Goal: Transaction & Acquisition: Purchase product/service

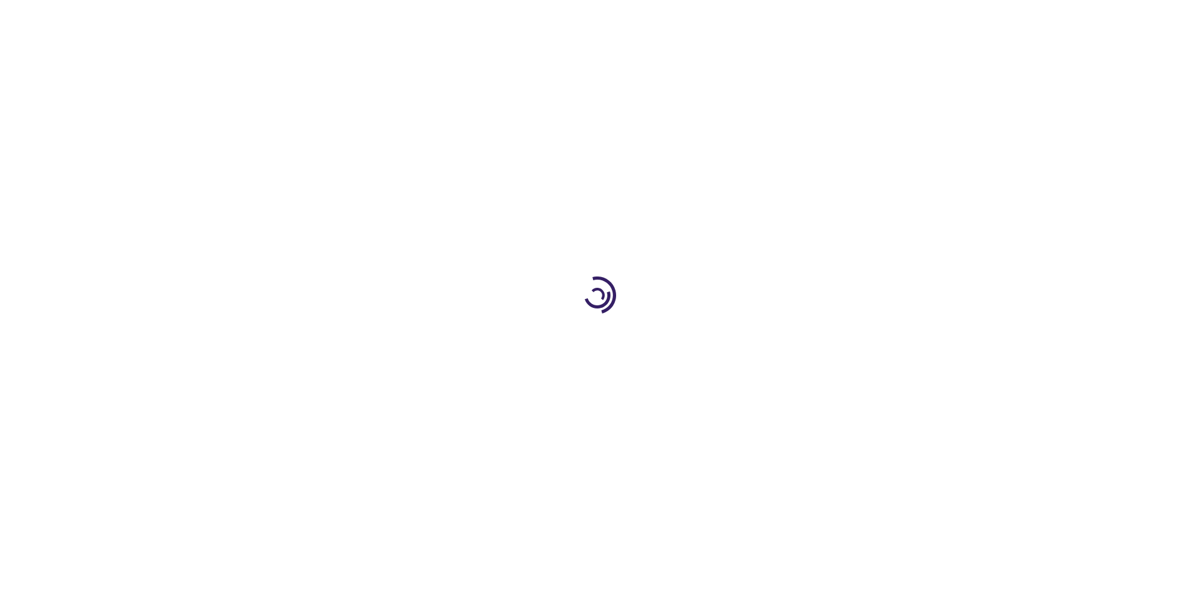
click at [789, 19] on link "Log In" at bounding box center [788, 19] width 24 height 10
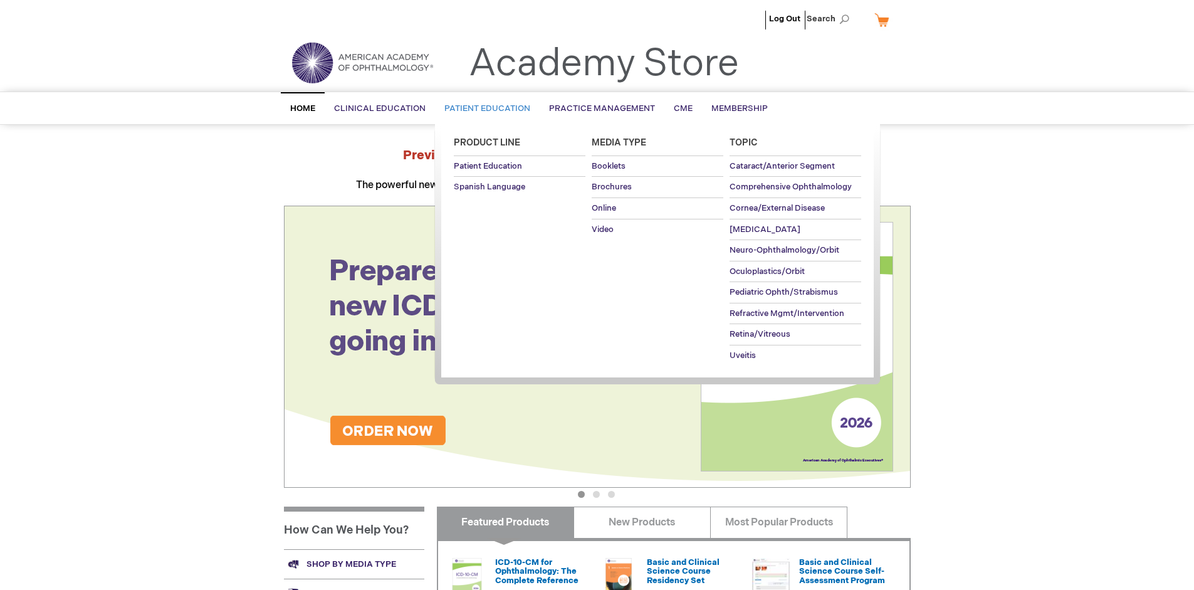
click at [484, 108] on span "Patient Education" at bounding box center [487, 108] width 86 height 10
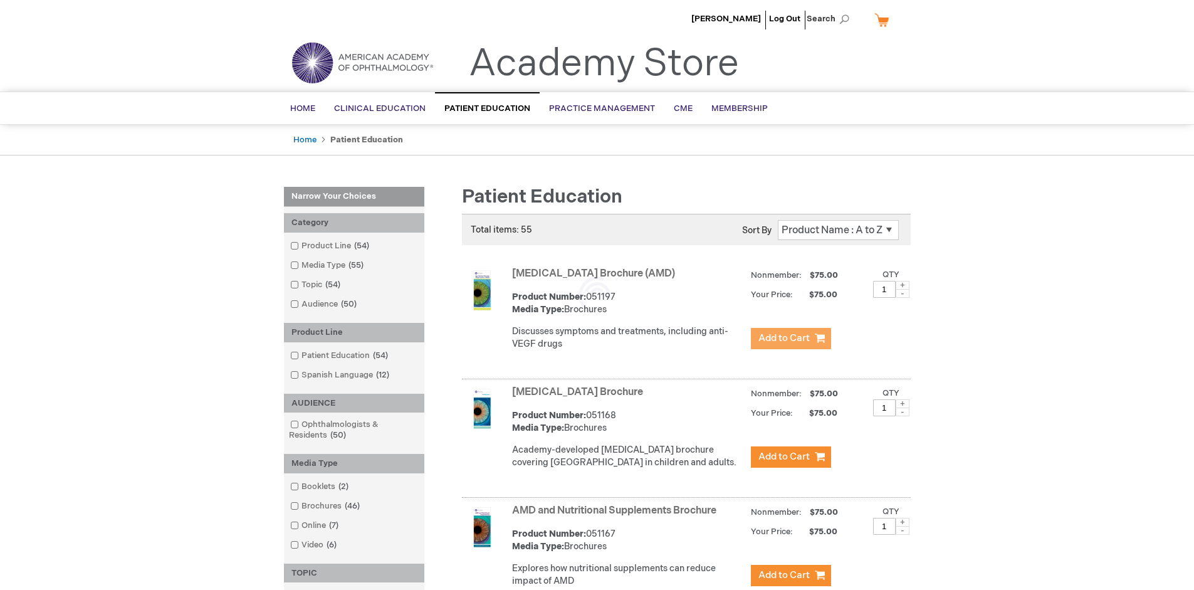
click at [790, 338] on span "Add to Cart" at bounding box center [783, 338] width 51 height 12
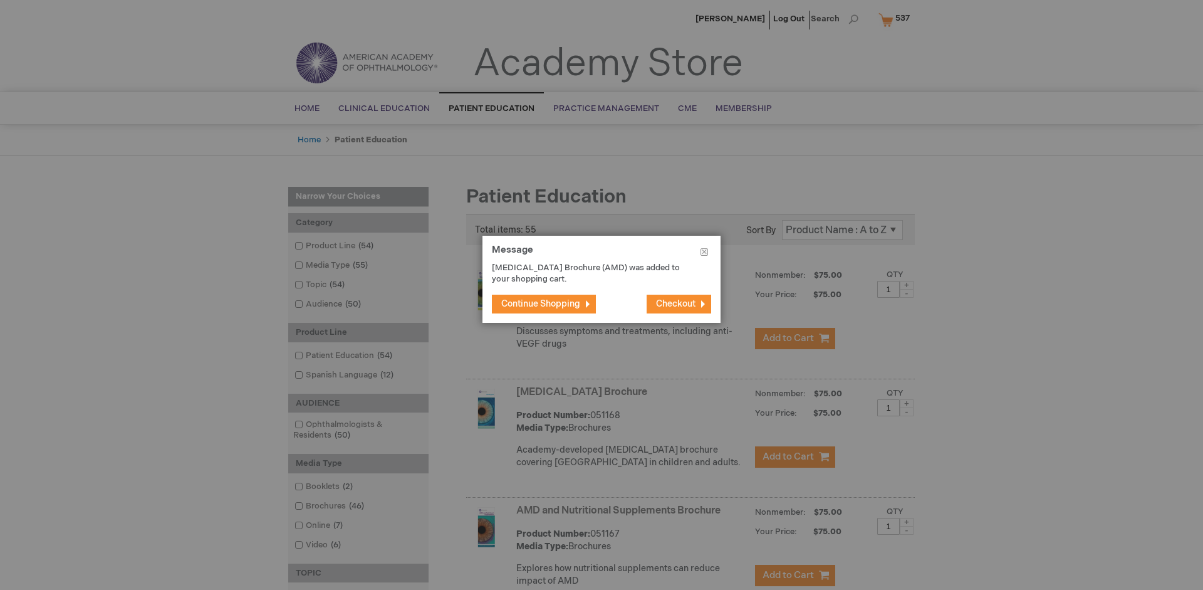
click at [541, 303] on span "Continue Shopping" at bounding box center [540, 303] width 79 height 11
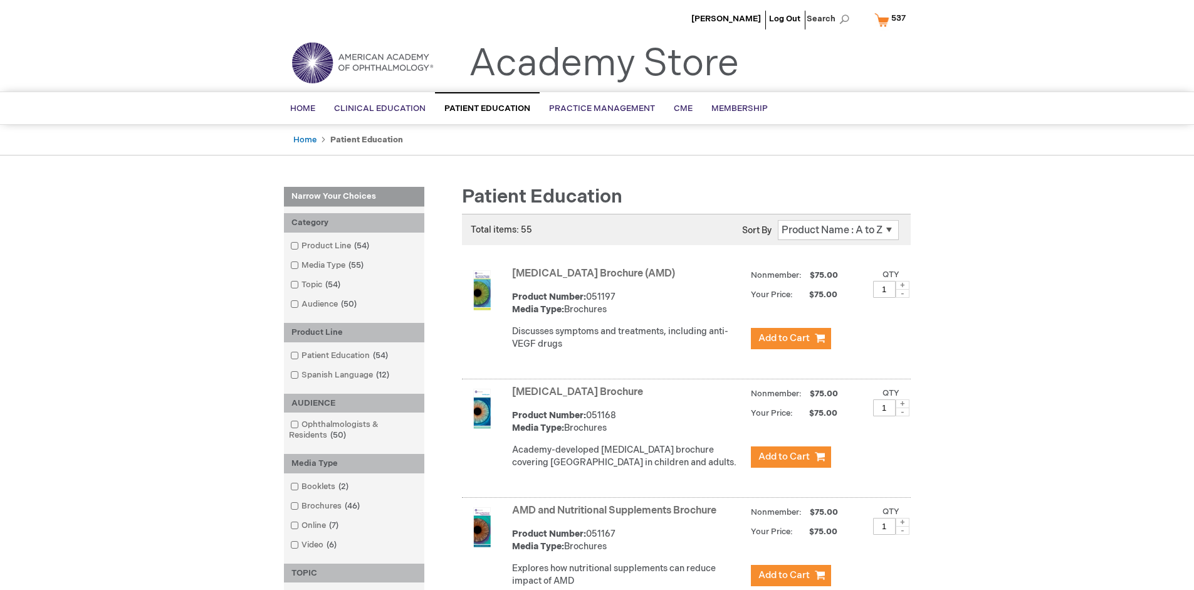
click at [617, 516] on link "AMD and Nutritional Supplements Brochure" at bounding box center [614, 510] width 204 height 12
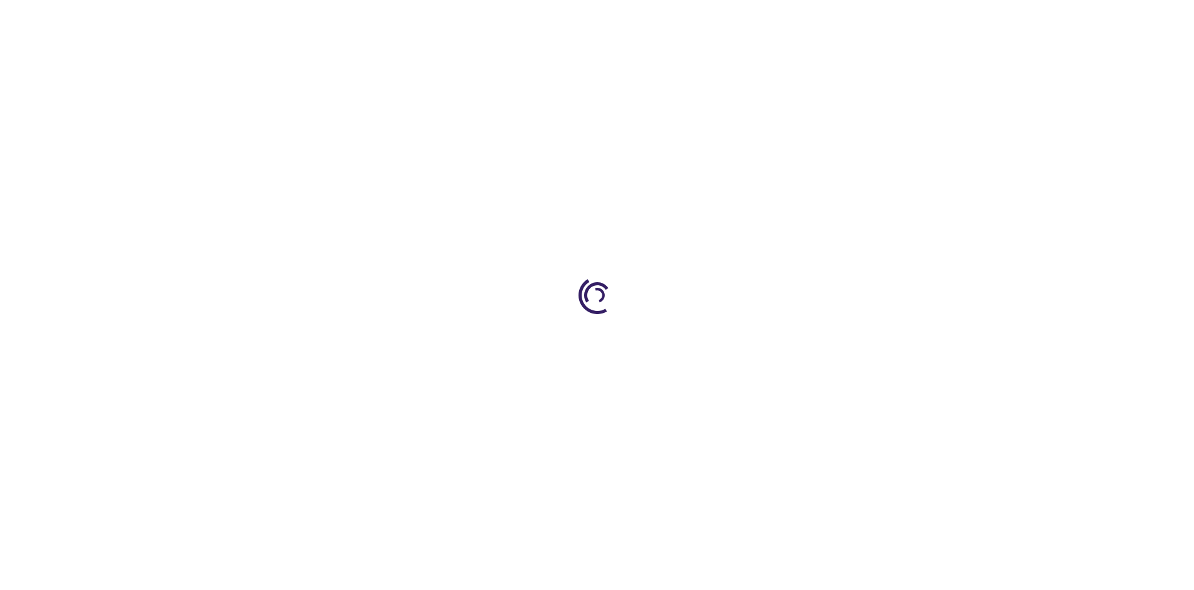
type input "1"
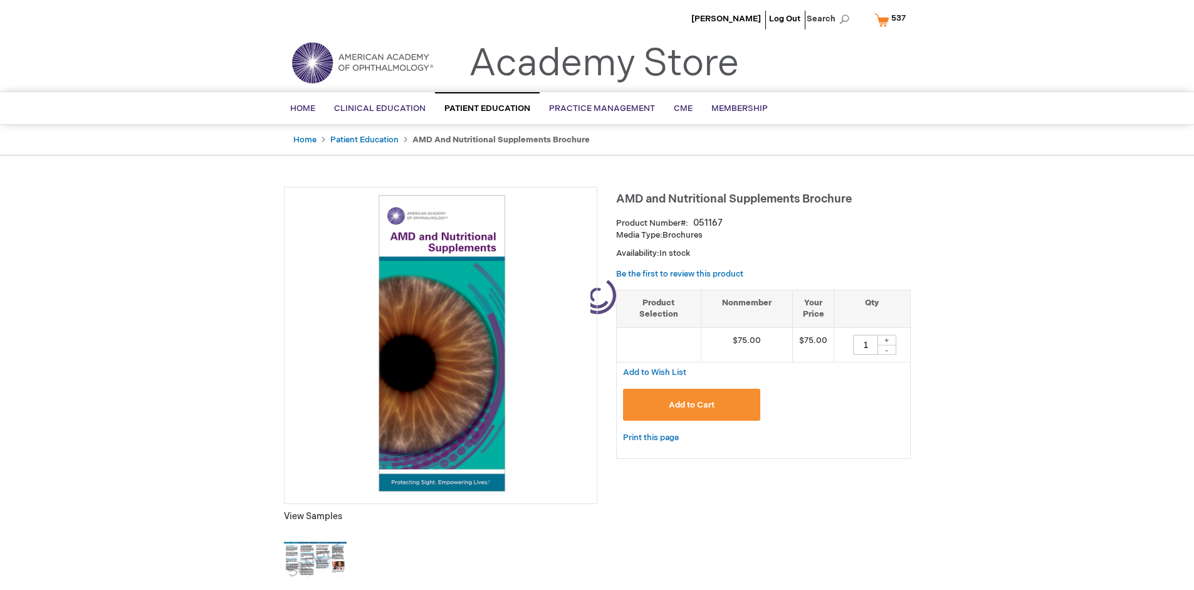
click at [691, 404] on span "Add to Cart" at bounding box center [692, 405] width 46 height 10
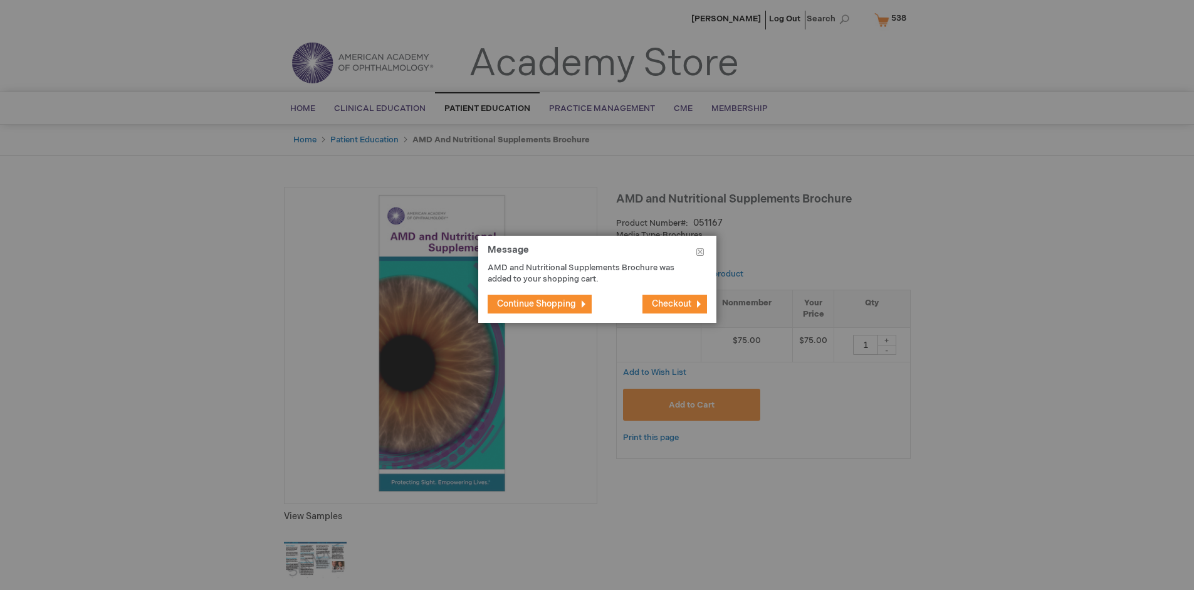
click at [541, 303] on span "Continue Shopping" at bounding box center [536, 303] width 79 height 11
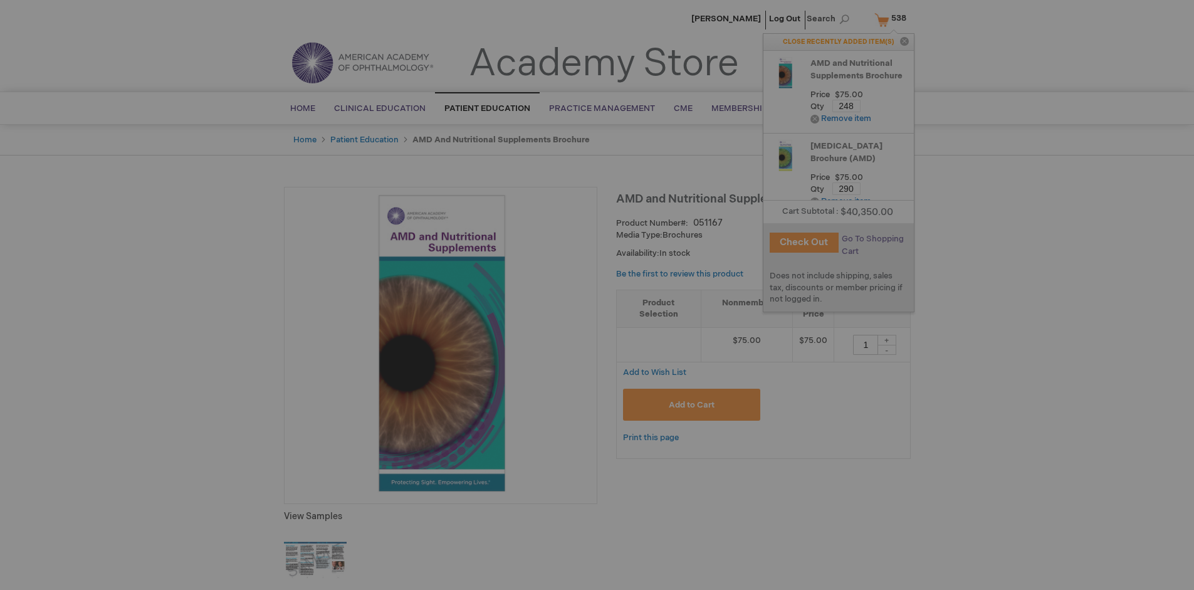
click at [876, 239] on span "Go To Shopping Cart" at bounding box center [872, 245] width 62 height 23
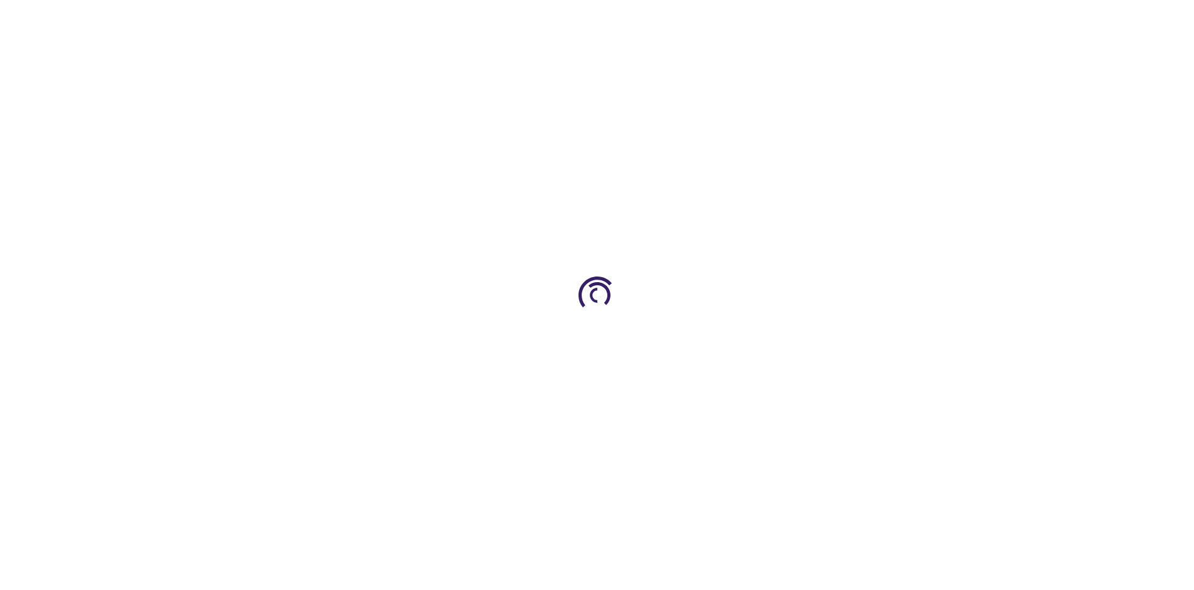
select select "US"
select select "41"
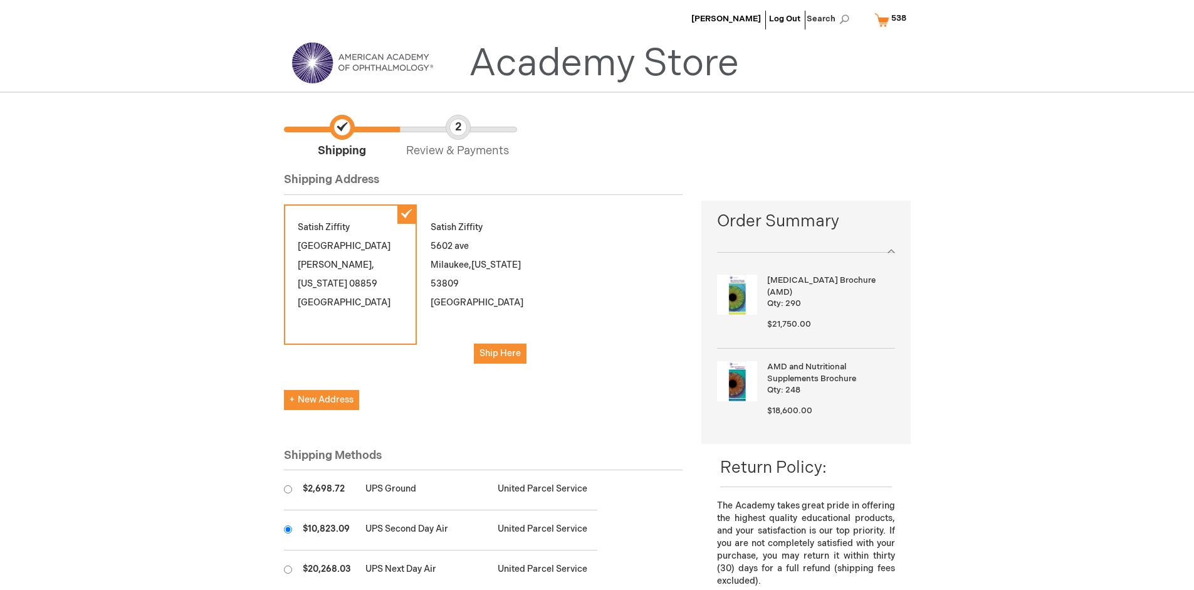
click at [288, 529] on input "radio" at bounding box center [288, 529] width 8 height 8
